Goal: Information Seeking & Learning: Learn about a topic

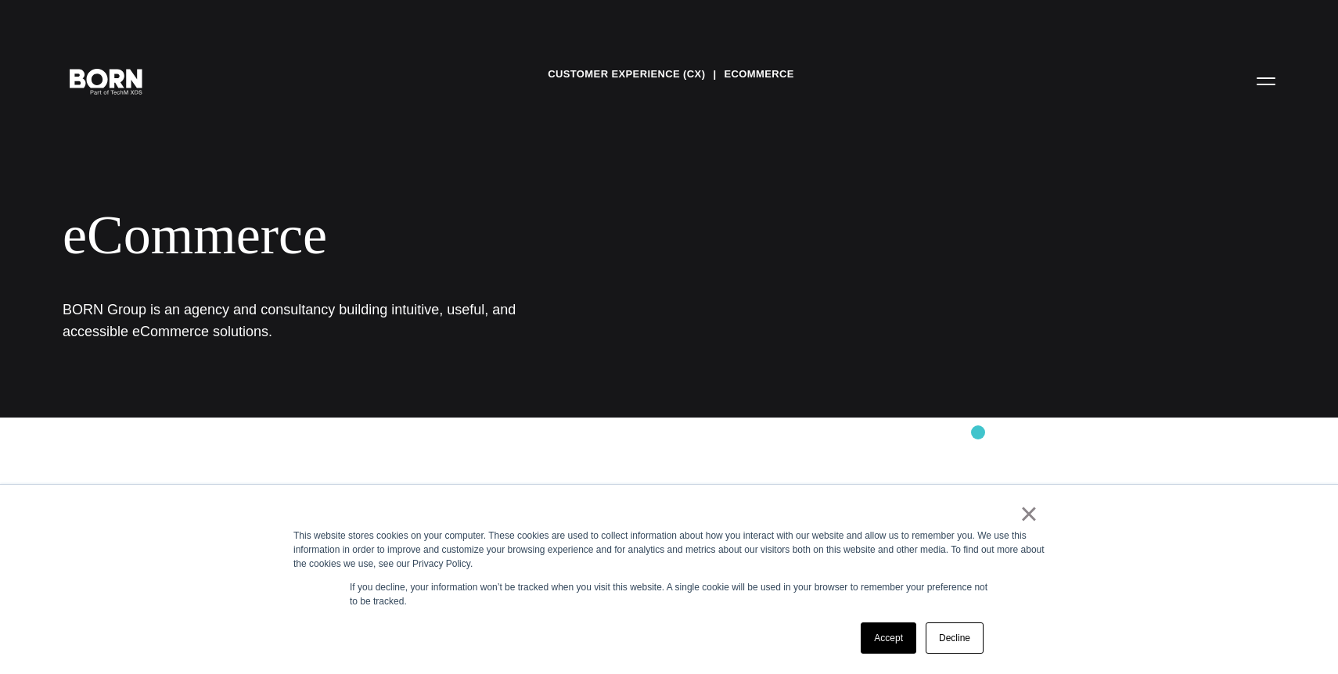
scroll to position [286, 0]
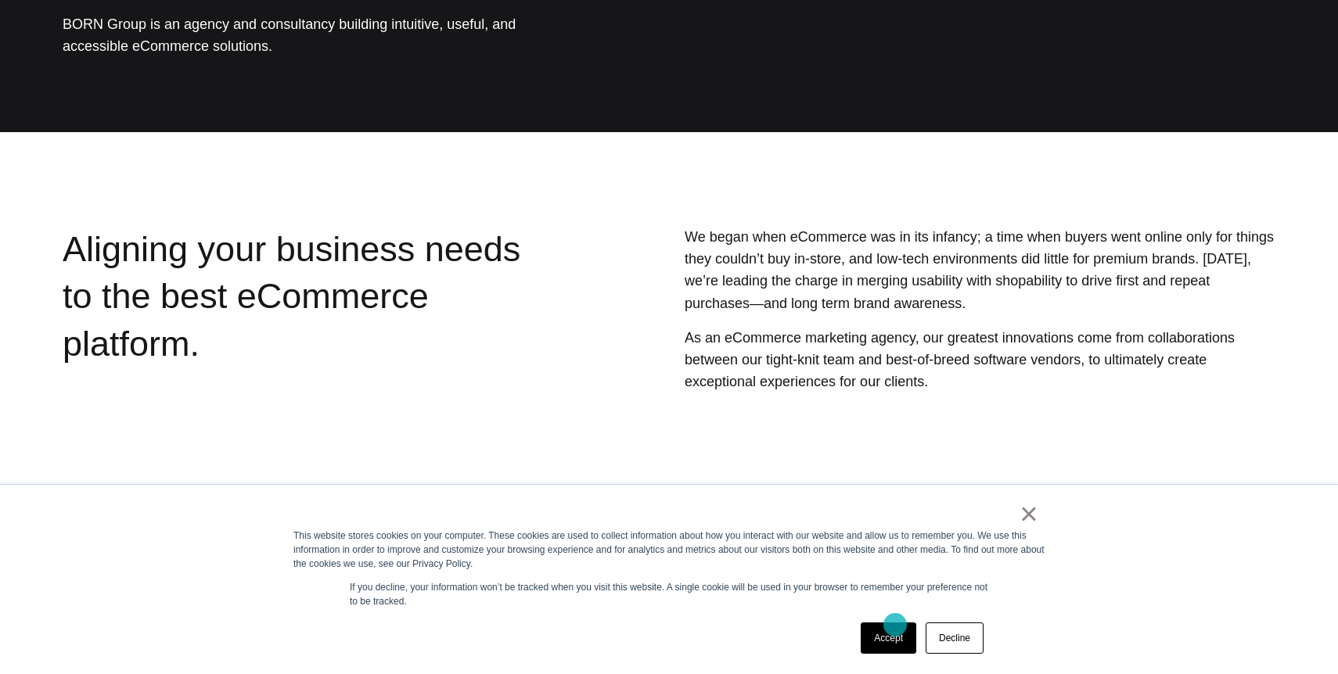
click at [889, 638] on link "Accept" at bounding box center [889, 638] width 56 height 31
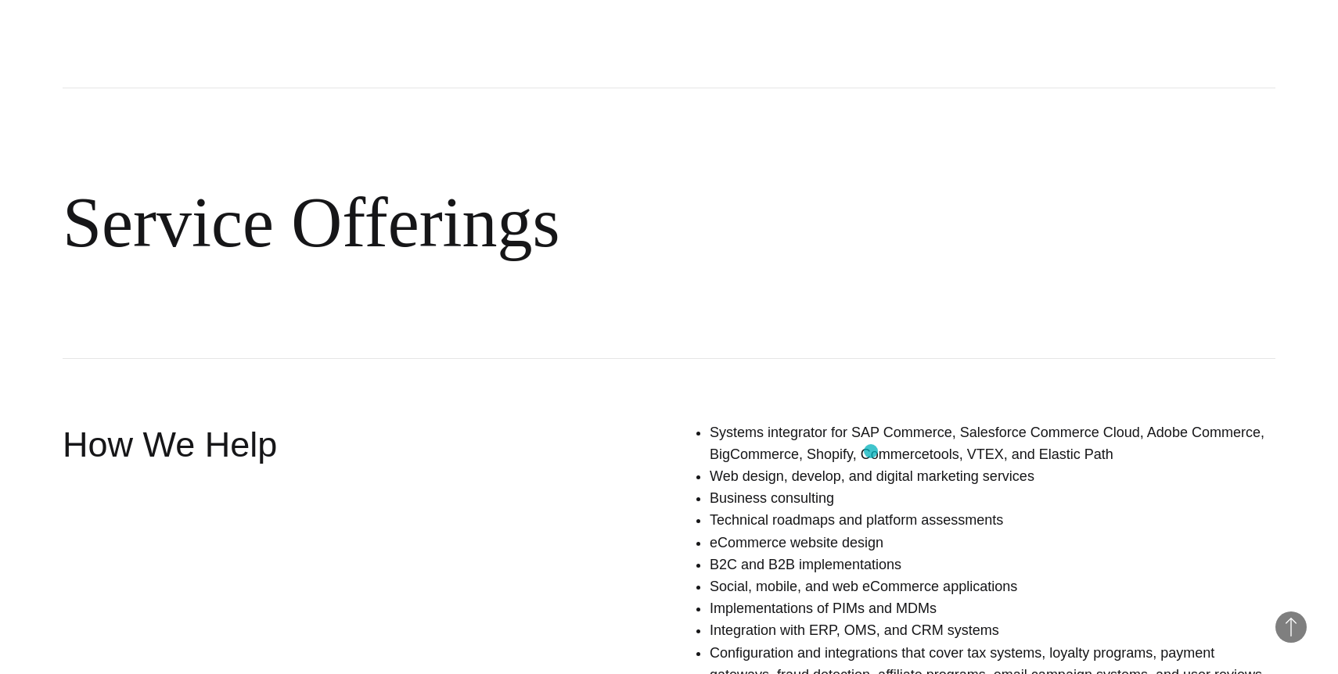
scroll to position [911, 0]
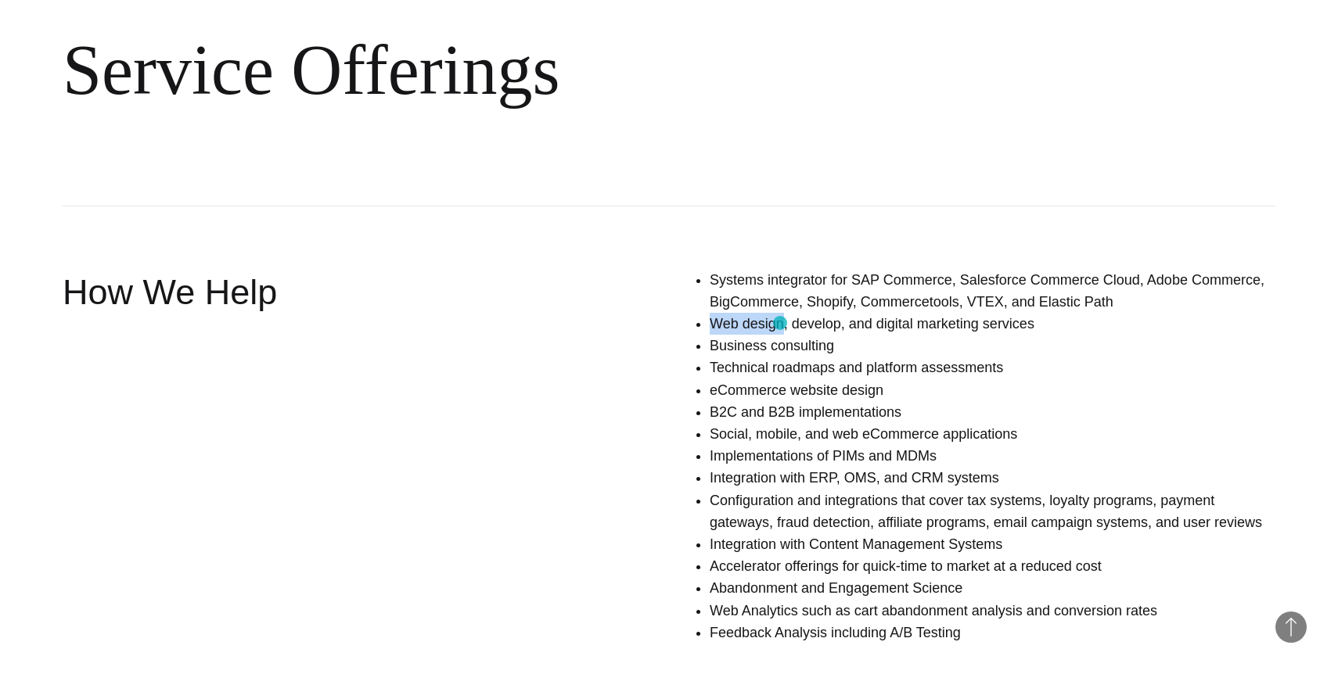
drag, startPoint x: 713, startPoint y: 324, endPoint x: 779, endPoint y: 323, distance: 65.7
click at [779, 323] on li "Web design, develop, and digital marketing services" at bounding box center [993, 324] width 566 height 22
copy li "Web design"
click at [745, 392] on li "eCommerce website design" at bounding box center [993, 390] width 566 height 22
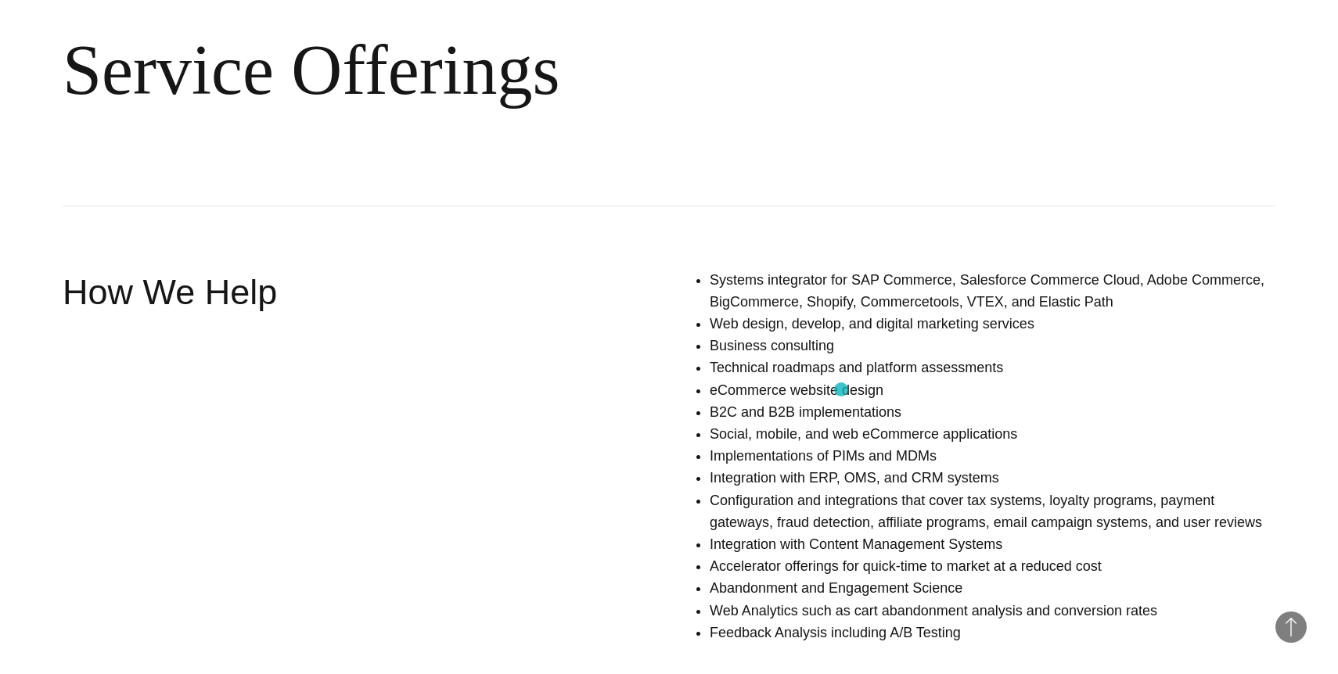
click at [841, 390] on li "eCommerce website design" at bounding box center [993, 390] width 566 height 22
drag, startPoint x: 879, startPoint y: 390, endPoint x: 712, endPoint y: 386, distance: 166.7
click at [712, 386] on li "eCommerce website design" at bounding box center [993, 390] width 566 height 22
copy li "eCommerce website design"
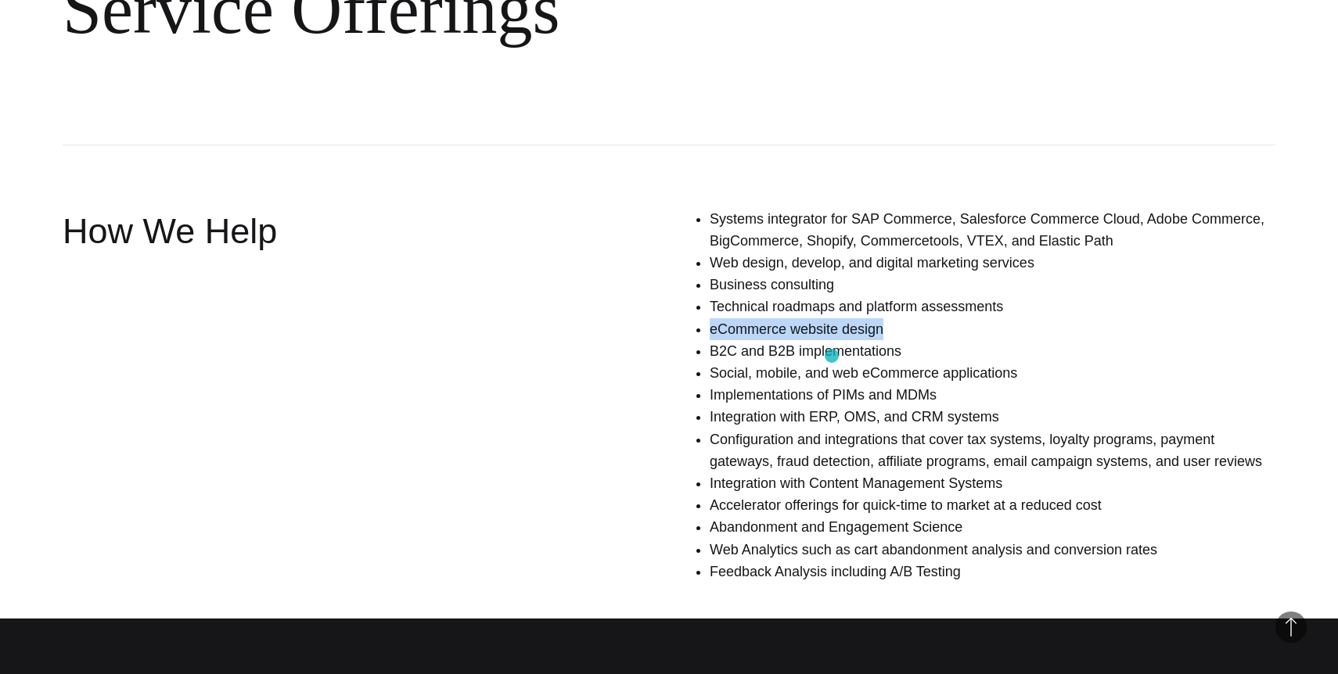
scroll to position [1018, 0]
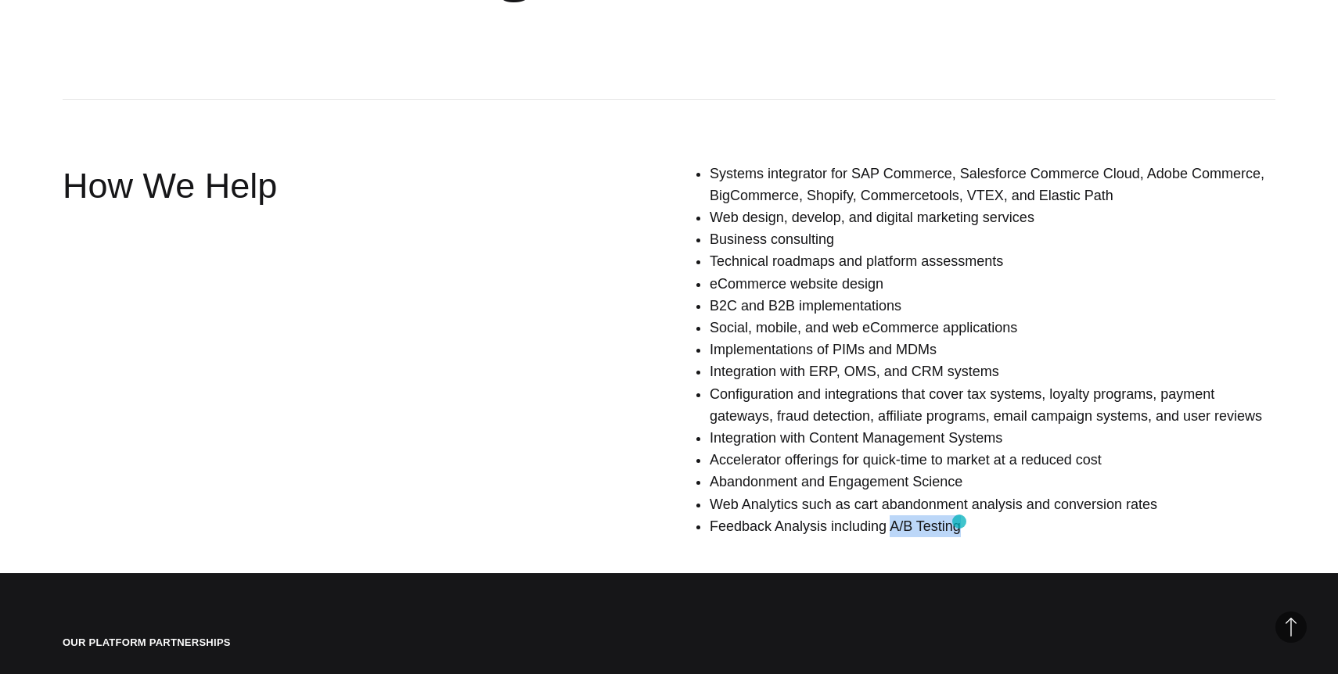
copy li "A/B Testing"
drag, startPoint x: 893, startPoint y: 523, endPoint x: 959, endPoint y: 522, distance: 66.5
click at [959, 522] on li "Feedback Analysis including A/B Testing" at bounding box center [993, 527] width 566 height 22
click at [837, 293] on li "eCommerce website design" at bounding box center [993, 284] width 566 height 22
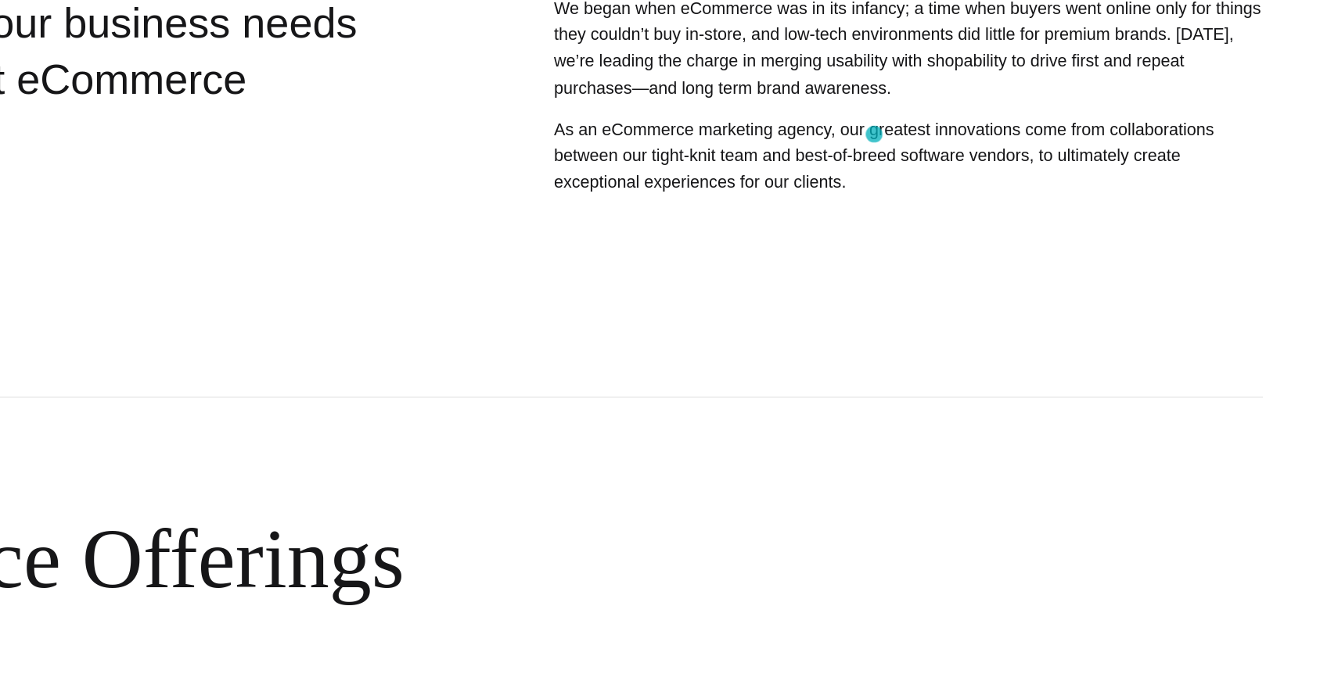
scroll to position [0, 0]
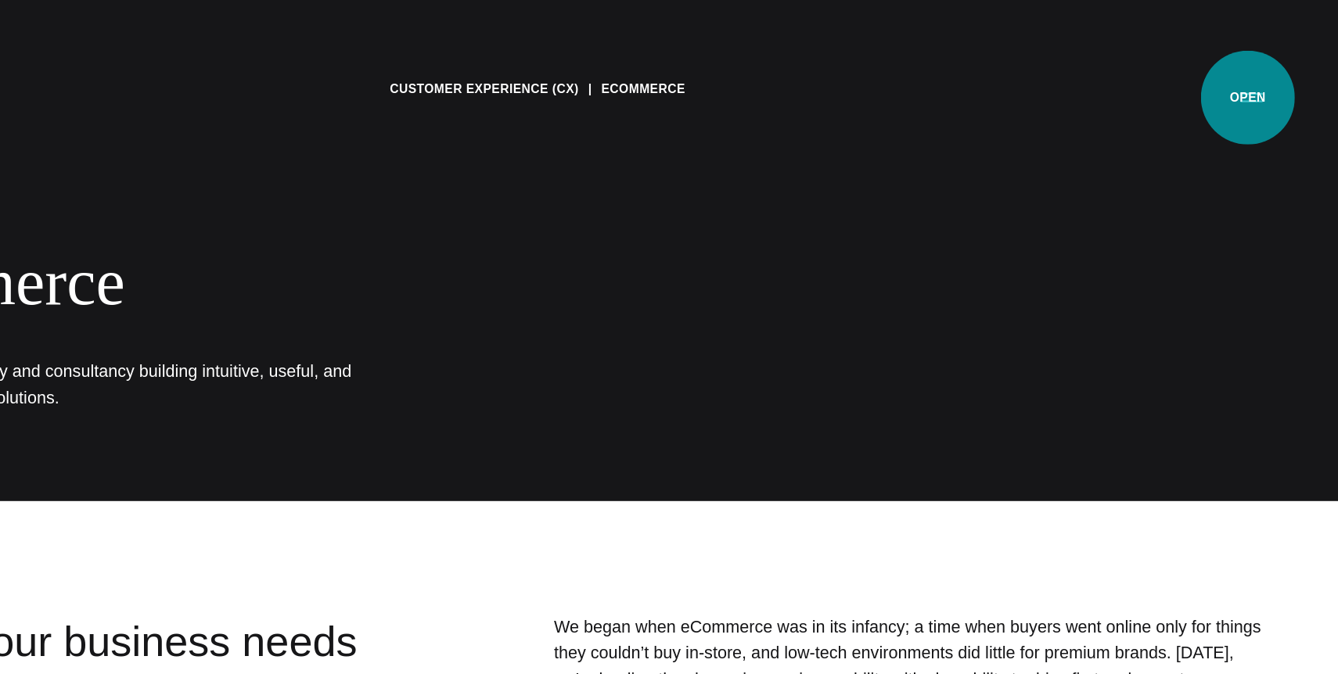
click at [1263, 81] on button "Primary Menu" at bounding box center [1266, 80] width 38 height 33
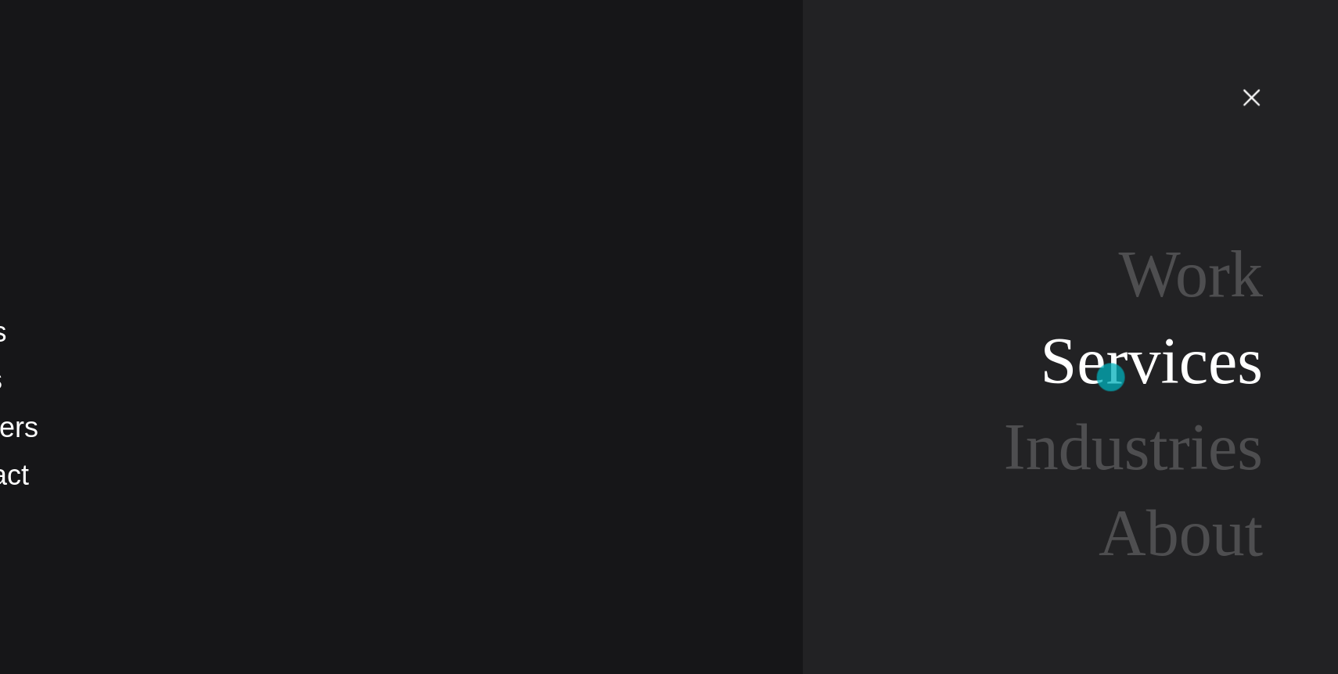
click at [1148, 314] on link "Services" at bounding box center [1182, 301] width 185 height 60
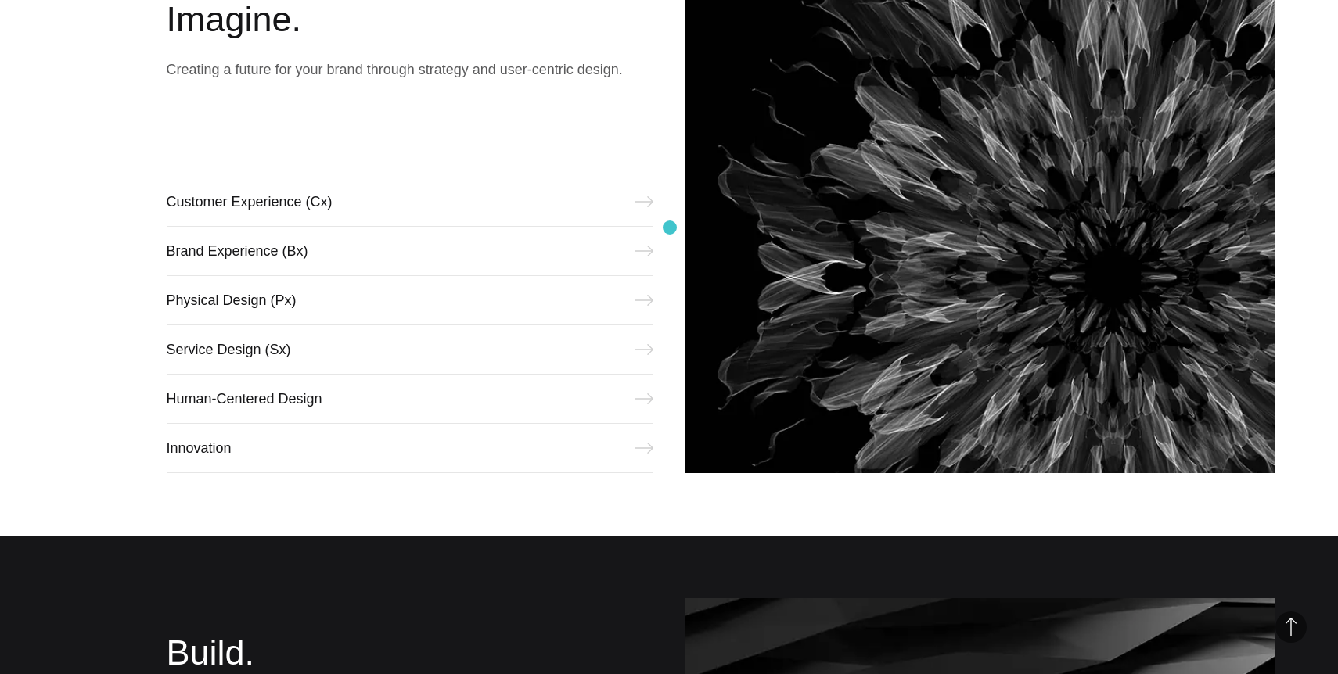
scroll to position [706, 0]
